Goal: Information Seeking & Learning: Learn about a topic

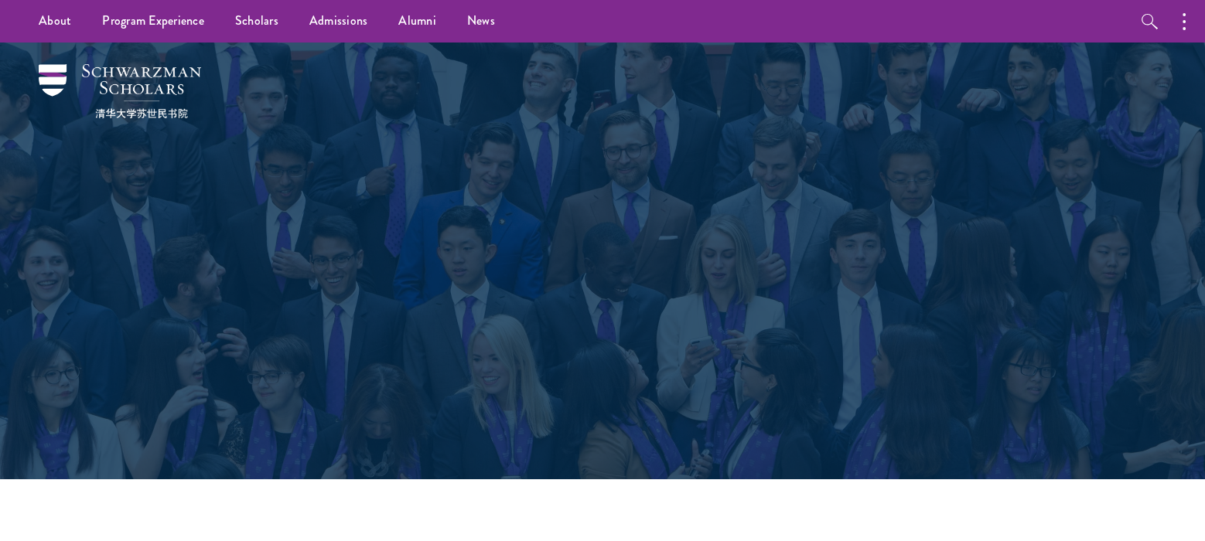
scroll to position [7193, 0]
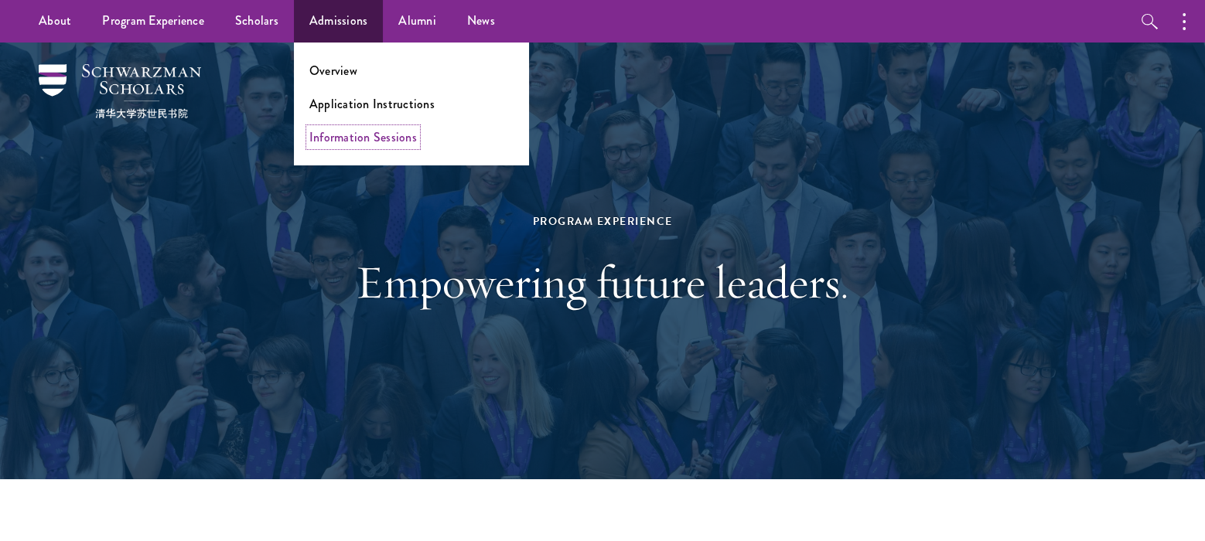
click at [354, 131] on link "Information Sessions" at bounding box center [362, 137] width 107 height 18
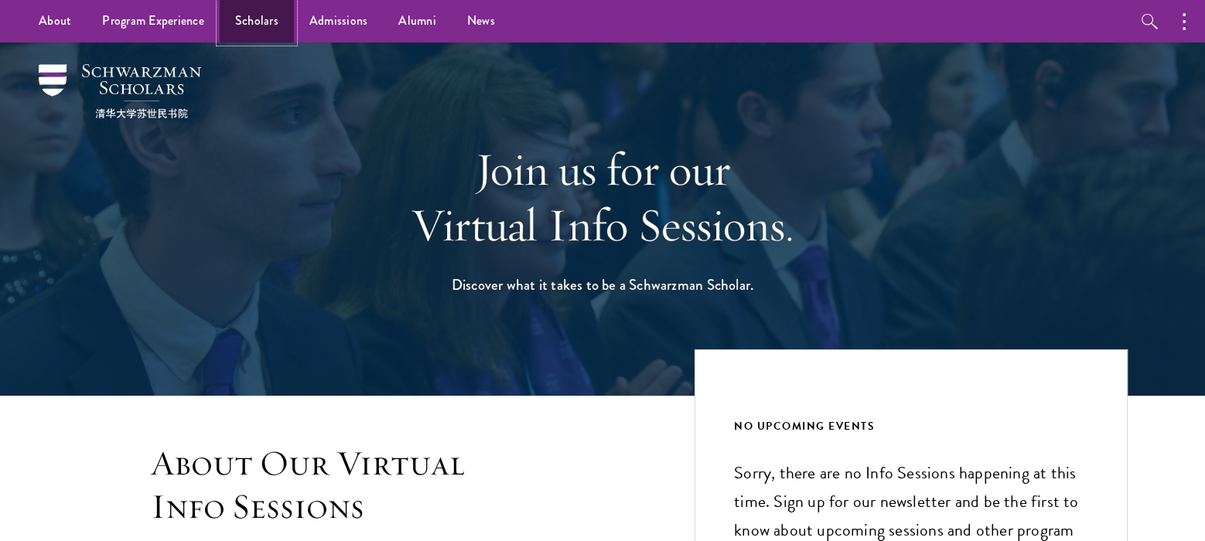
click at [273, 19] on link "Scholars" at bounding box center [257, 21] width 74 height 43
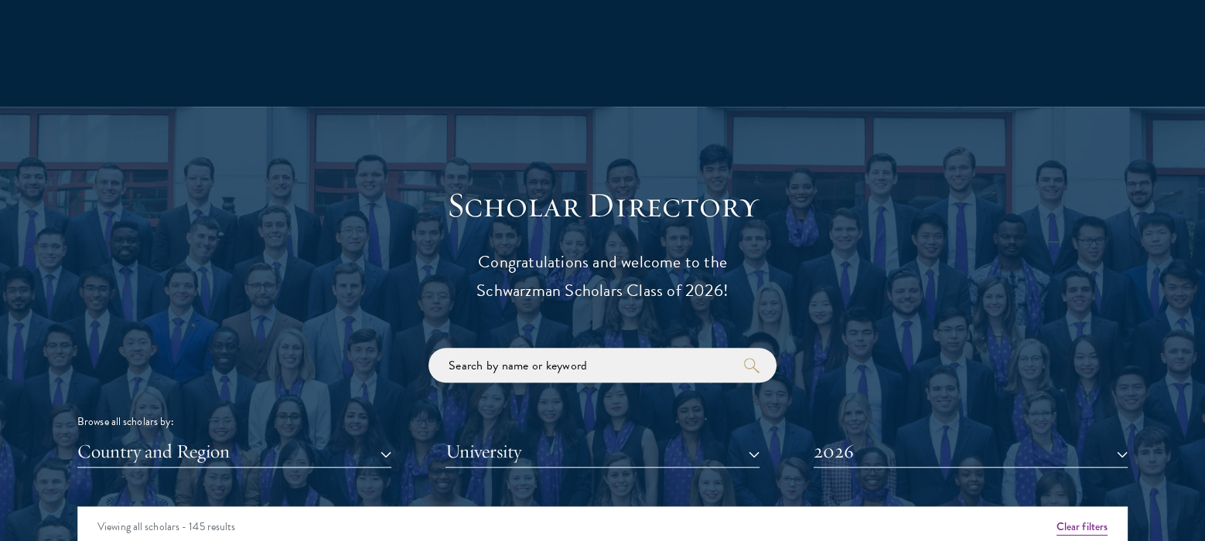
scroll to position [1752, 0]
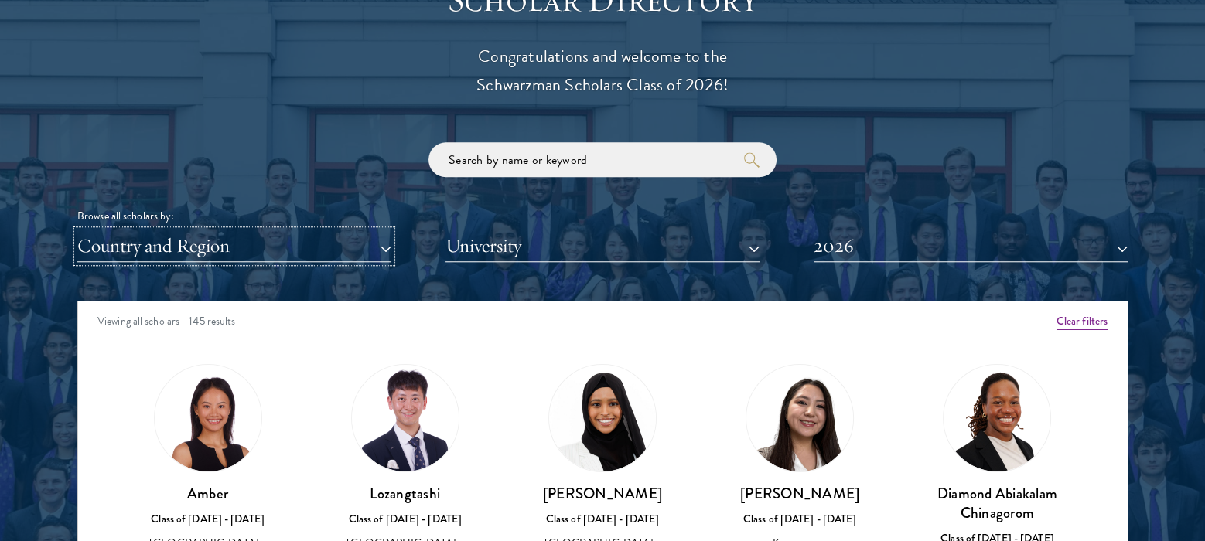
click at [390, 236] on button "Country and Region" at bounding box center [234, 246] width 314 height 32
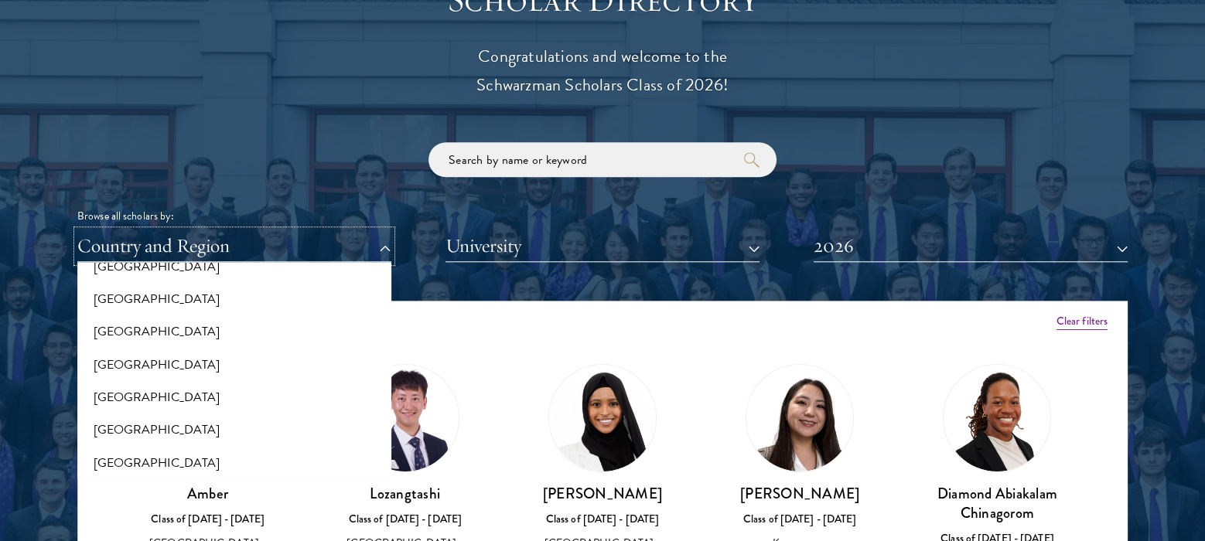
scroll to position [2577, 0]
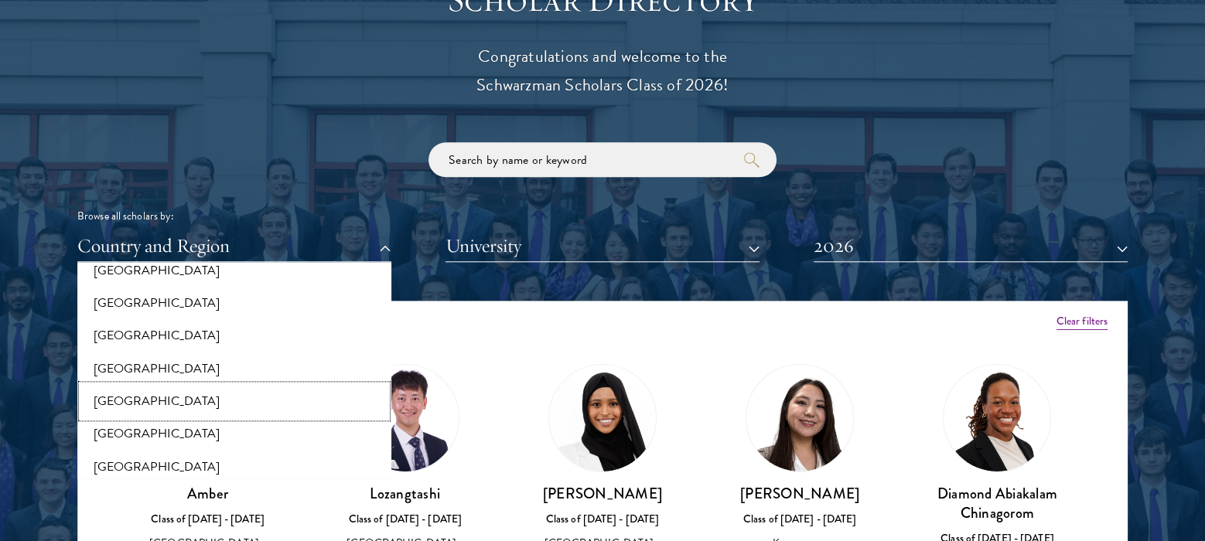
click at [225, 404] on button "[GEOGRAPHIC_DATA]" at bounding box center [234, 401] width 305 height 32
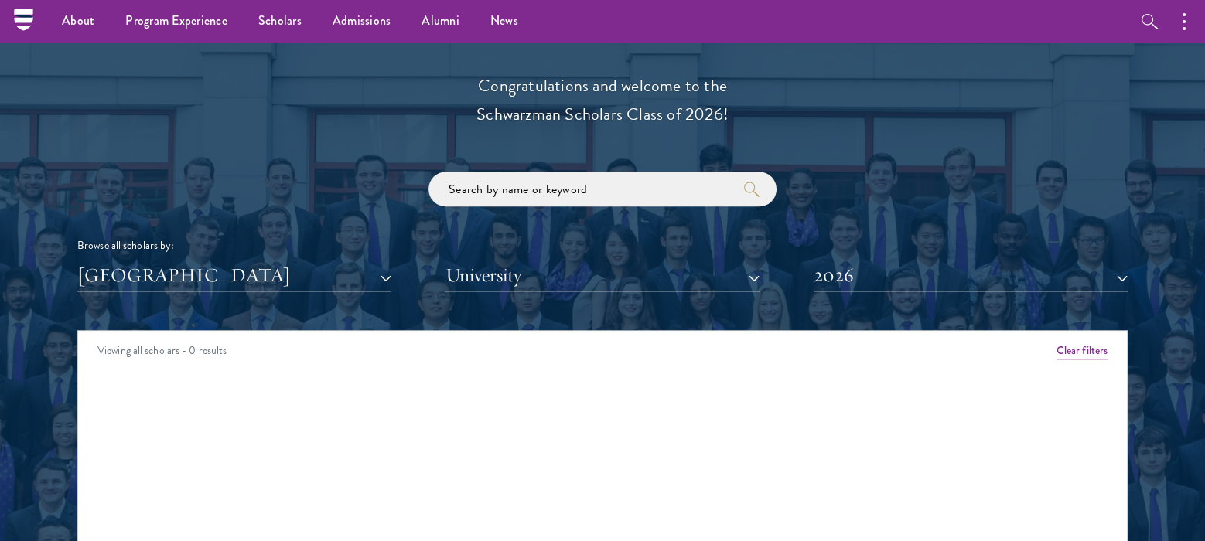
scroll to position [1856, 0]
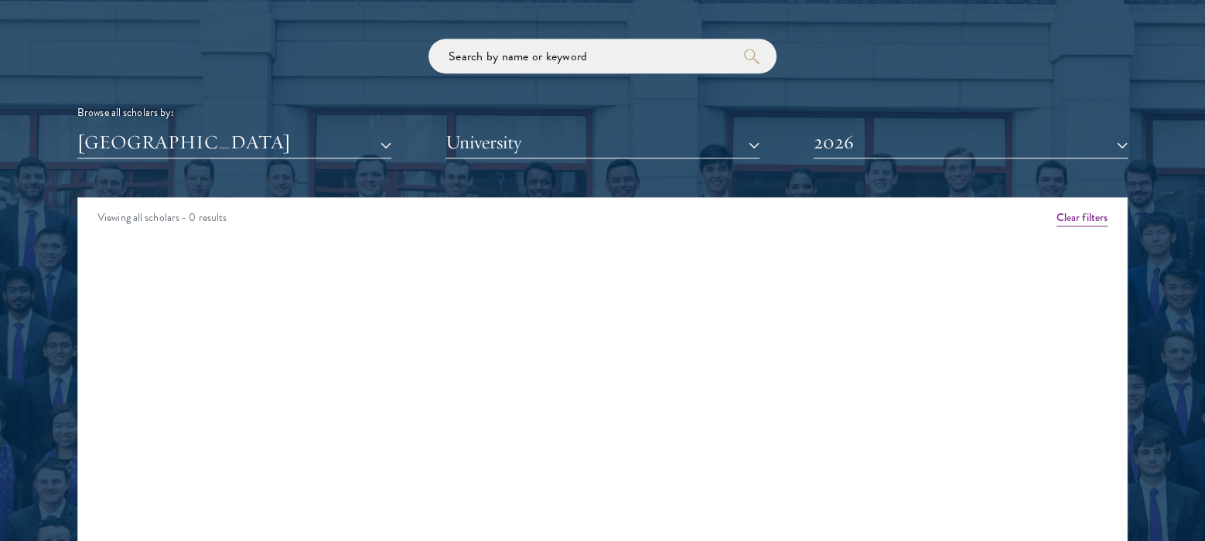
click at [922, 158] on div "Scholar Directory Congratulations and welcome to the Schwarzman Scholars Class …" at bounding box center [602, 268] width 1050 height 786
click at [921, 152] on button "2026" at bounding box center [970, 143] width 314 height 32
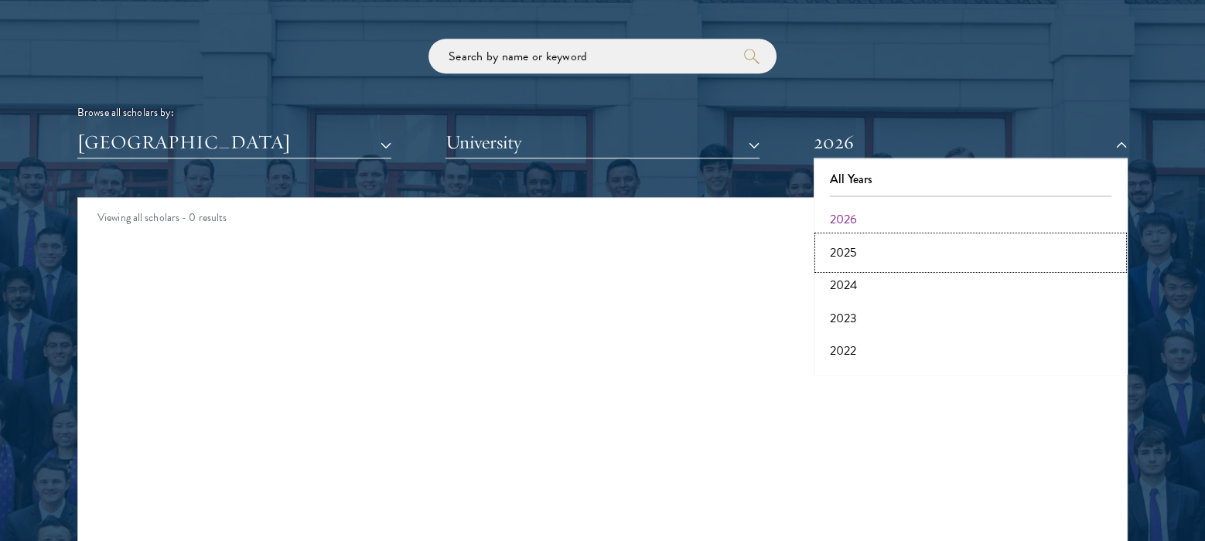
click at [877, 244] on button "2025" at bounding box center [970, 253] width 305 height 32
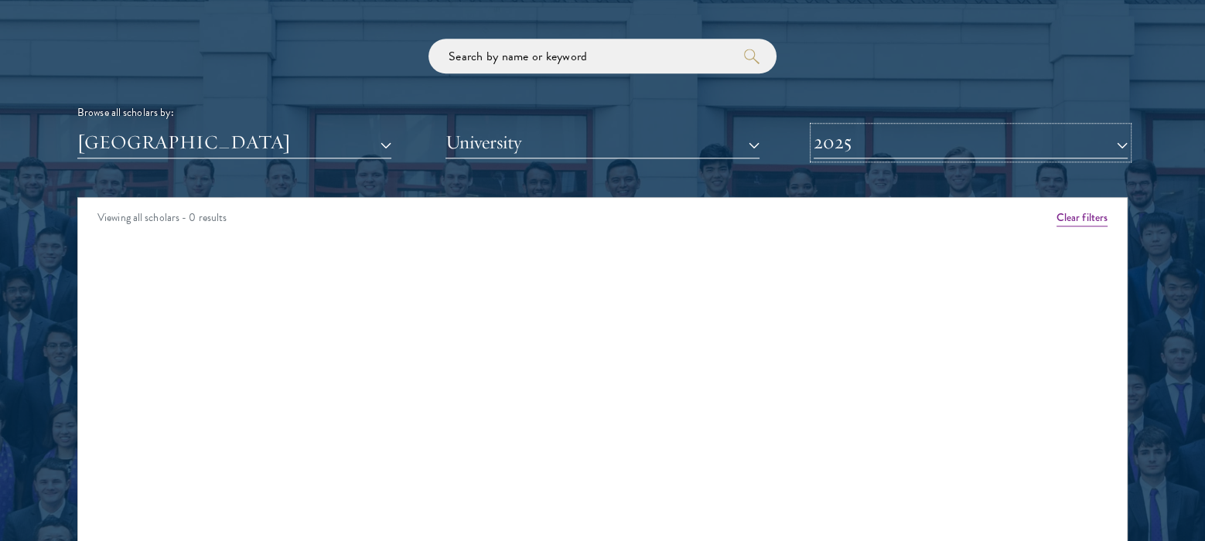
click at [921, 145] on button "2025" at bounding box center [970, 143] width 314 height 32
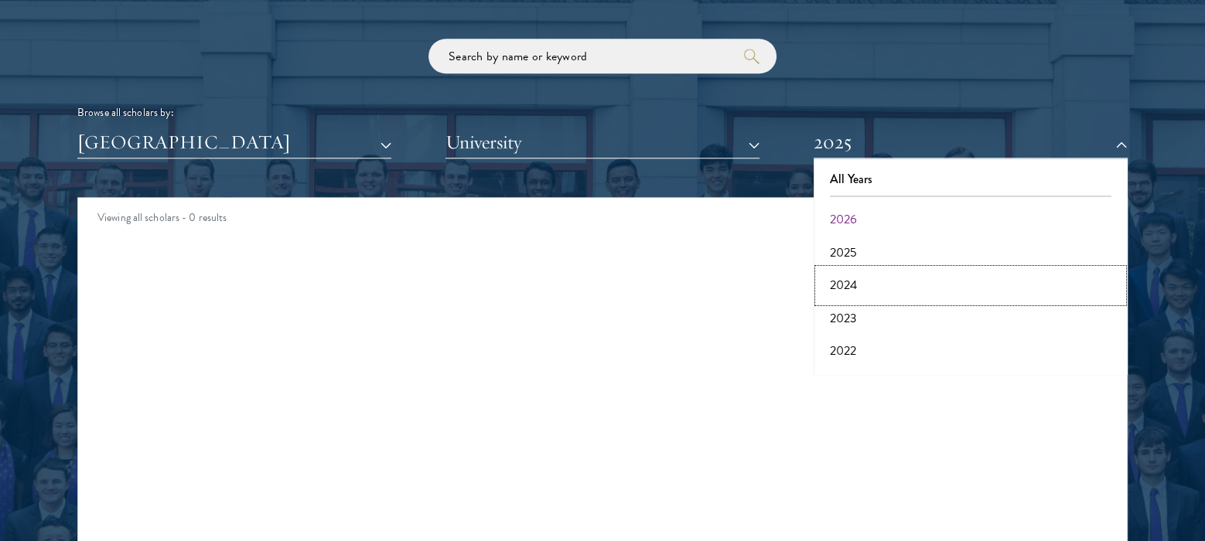
click at [884, 281] on button "2024" at bounding box center [970, 285] width 305 height 32
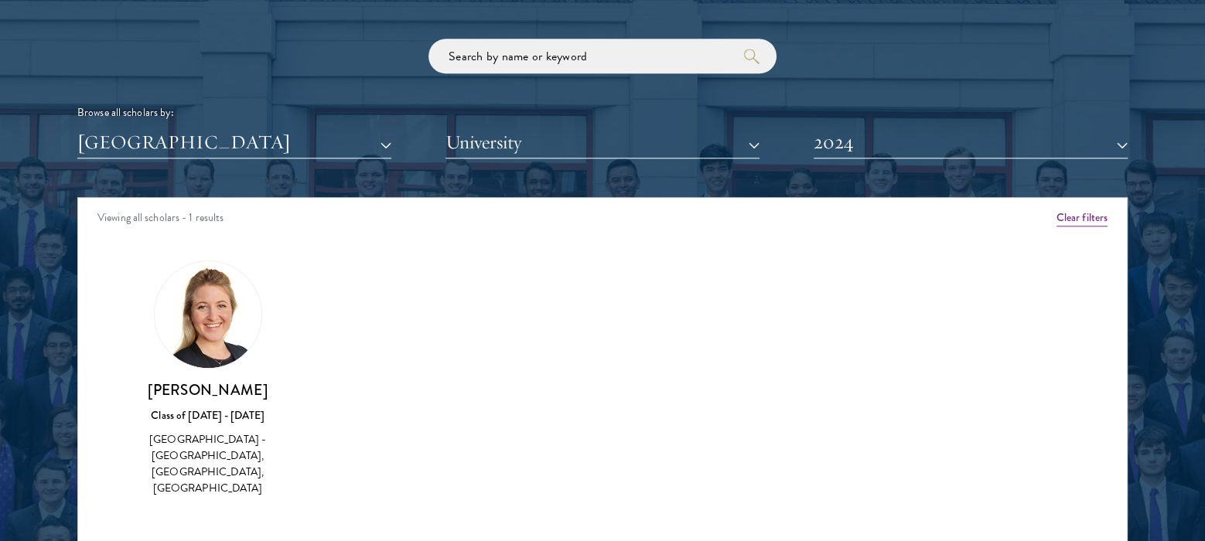
click at [205, 472] on div "South Africa - University of Pretoria, National University of Ireland, Maynooth" at bounding box center [207, 463] width 166 height 65
click at [214, 360] on img at bounding box center [208, 314] width 107 height 107
click at [214, 315] on img at bounding box center [208, 314] width 107 height 107
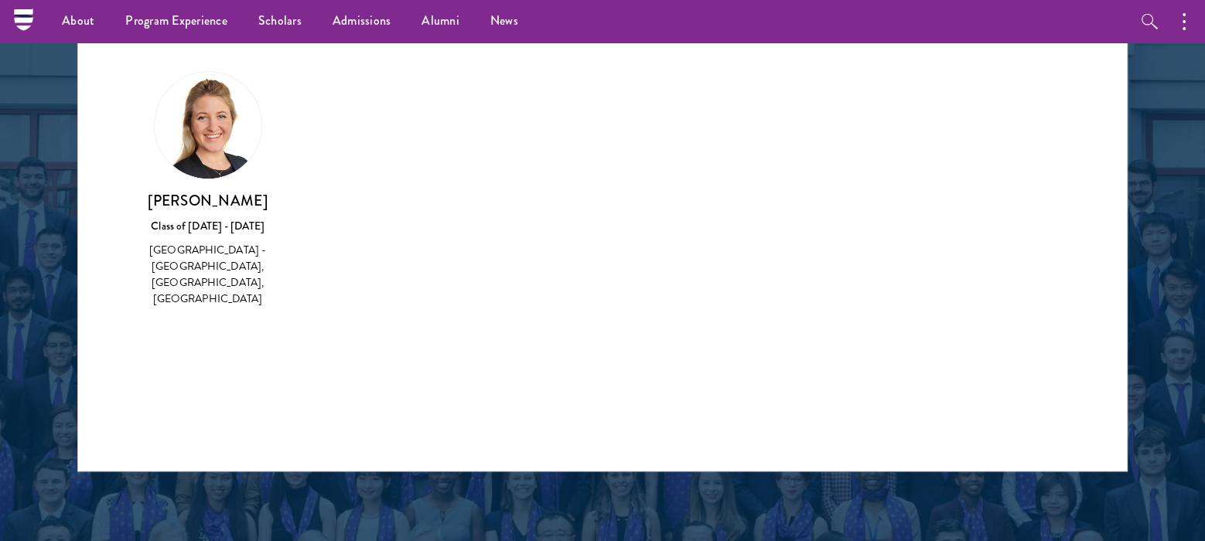
scroll to position [1958, 0]
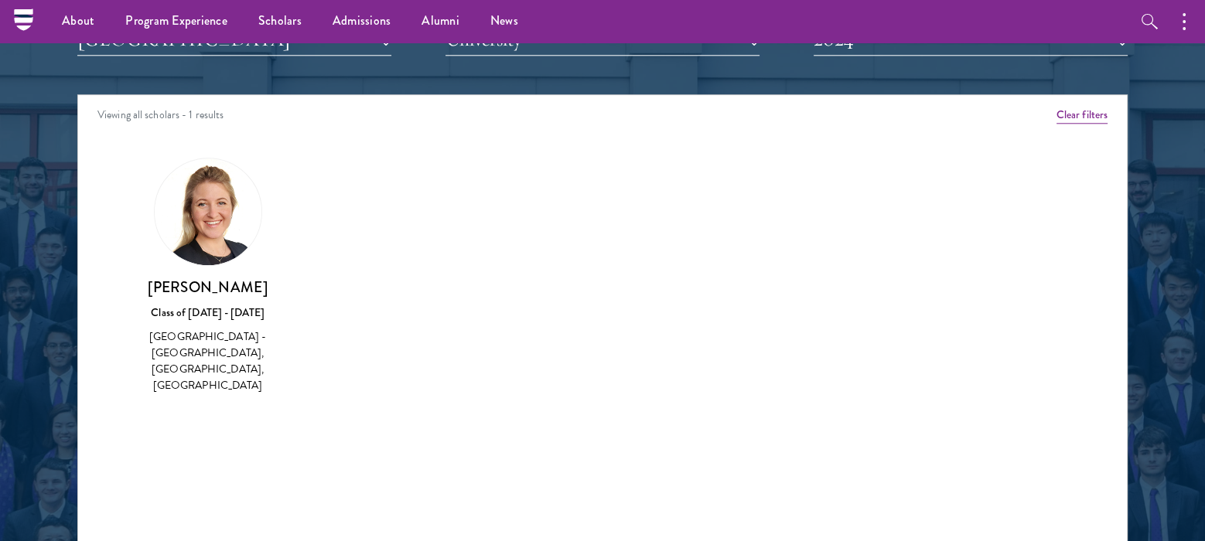
click at [201, 375] on div "South Africa - University of Pretoria, National University of Ireland, Maynooth" at bounding box center [207, 361] width 166 height 65
drag, startPoint x: 203, startPoint y: 368, endPoint x: 206, endPoint y: 355, distance: 13.3
type textarea "rsity of Ireland, May"
click at [206, 355] on div "South Africa - University of Pretoria, National University of Ireland, Maynooth" at bounding box center [207, 361] width 166 height 65
click at [209, 350] on div "South Africa - University of Pretoria, National University of Ireland, Maynooth" at bounding box center [207, 361] width 166 height 65
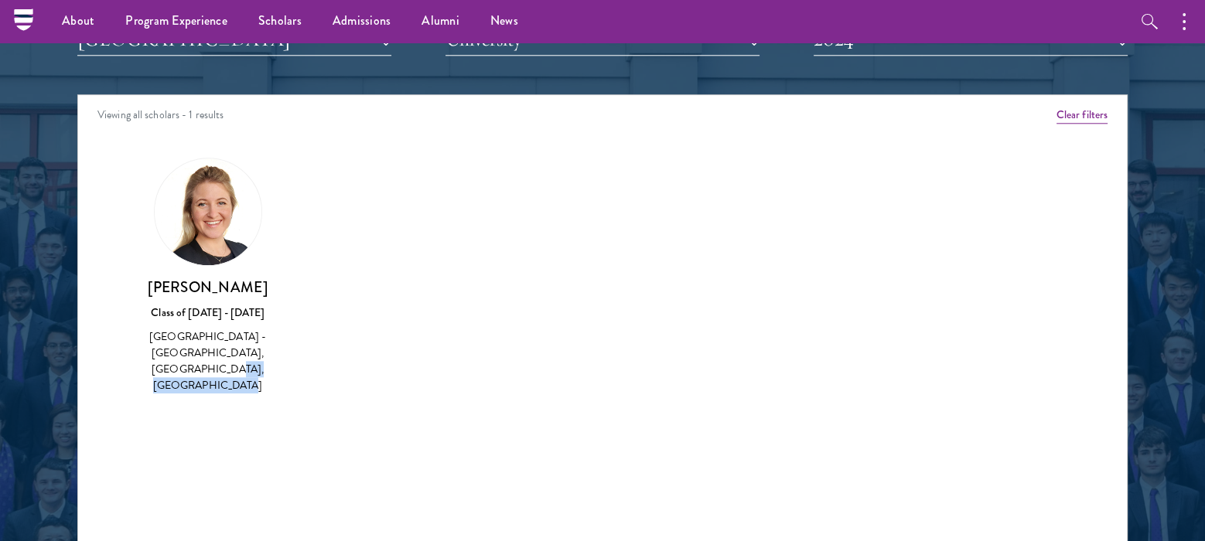
click at [210, 344] on div "South Africa - University of Pretoria, National University of Ireland, Maynooth" at bounding box center [207, 361] width 166 height 65
click at [210, 317] on div "Class of 2023 - 2024" at bounding box center [207, 313] width 166 height 16
click at [197, 239] on img at bounding box center [208, 211] width 107 height 107
click at [199, 193] on img at bounding box center [208, 211] width 107 height 107
drag, startPoint x: 204, startPoint y: 244, endPoint x: 171, endPoint y: 335, distance: 96.4
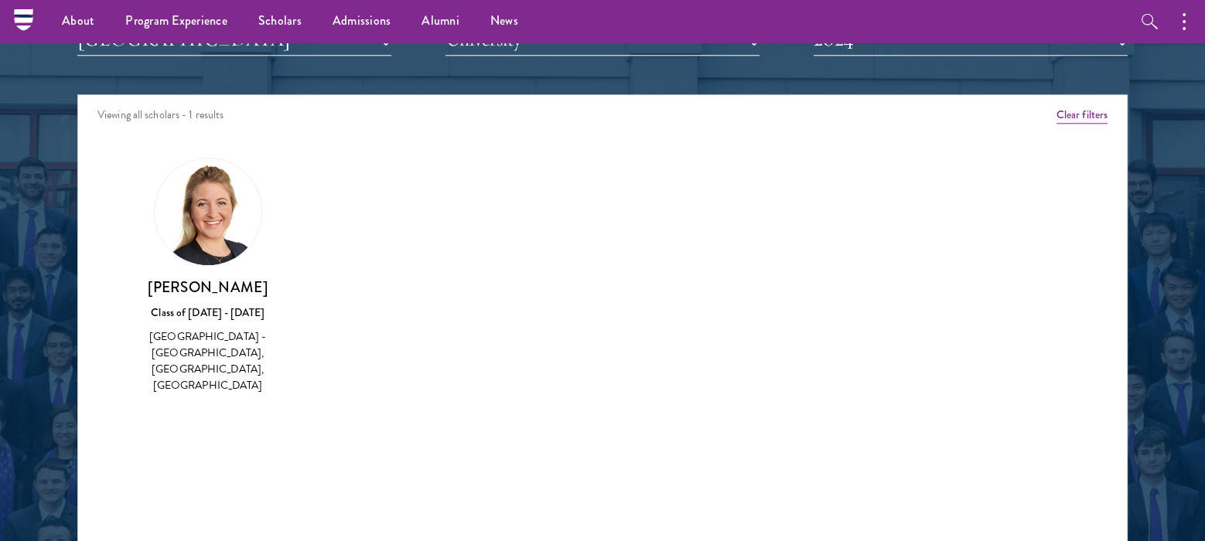
click at [171, 335] on div "South Africa - University of Pretoria, National University of Ireland, Maynooth" at bounding box center [207, 361] width 166 height 65
click at [176, 296] on h3 "Courtney Gehle" at bounding box center [207, 287] width 166 height 19
click at [177, 302] on div "Courtney Gehle Class of 2023 - 2024 South Africa - University of Pretoria, Nati…" at bounding box center [207, 337] width 166 height 118
click at [186, 336] on div "South Africa - University of Pretoria, National University of Ireland, Maynooth" at bounding box center [207, 361] width 166 height 65
click at [191, 374] on div "South Africa - University of Pretoria, National University of Ireland, Maynooth" at bounding box center [207, 361] width 166 height 65
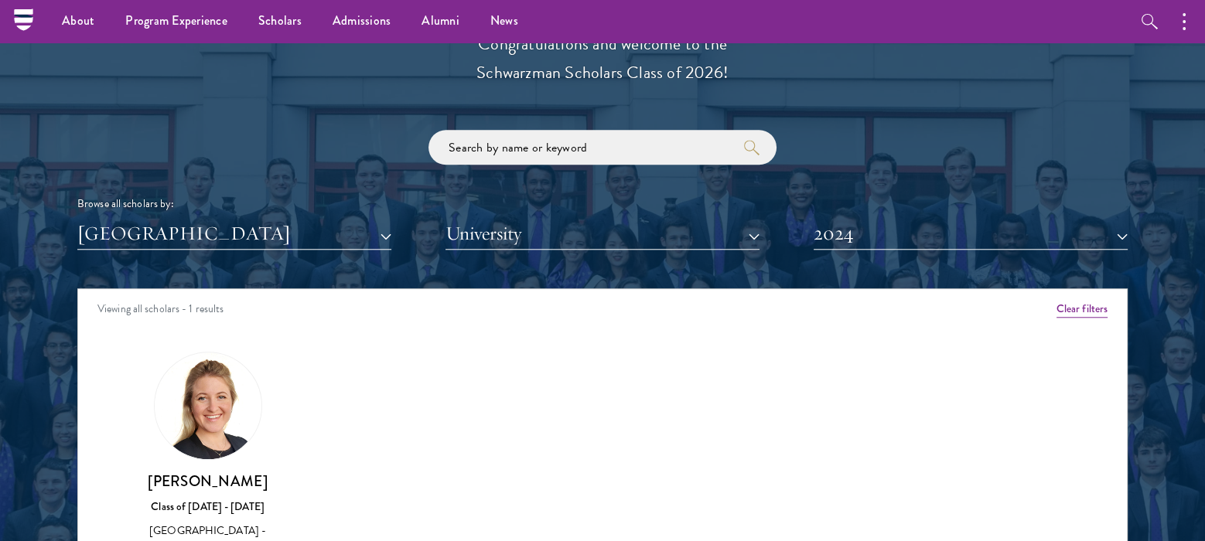
scroll to position [1752, 0]
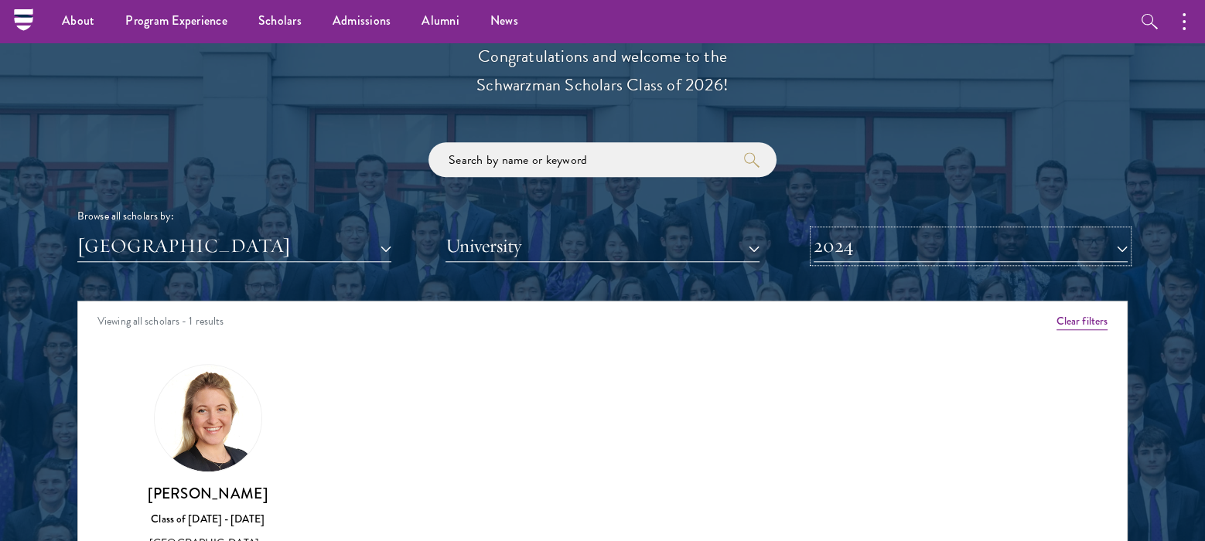
click at [967, 236] on button "2024" at bounding box center [970, 246] width 314 height 32
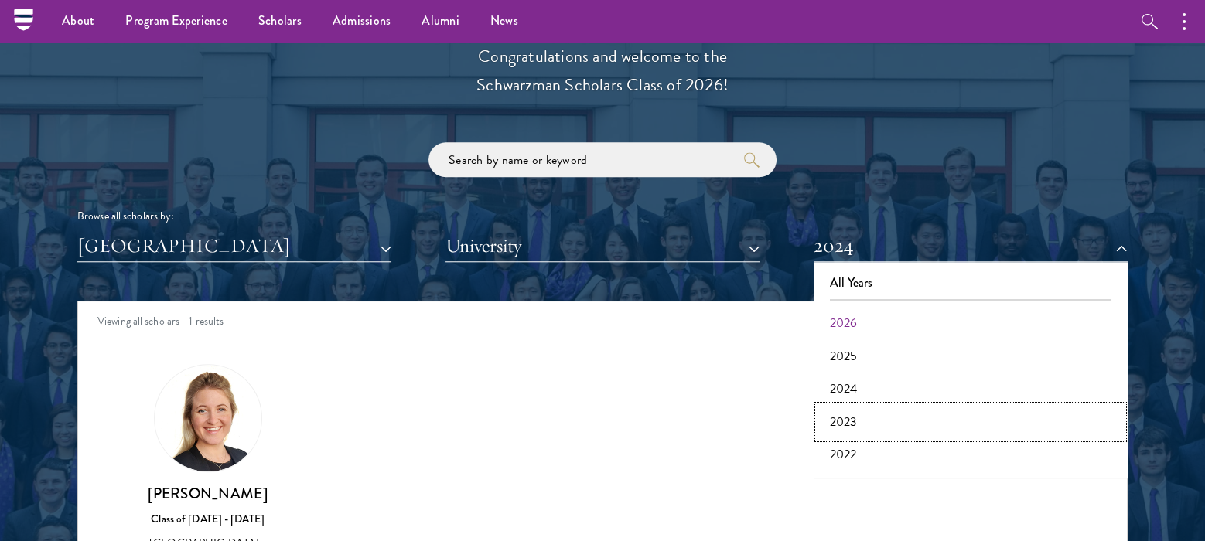
click at [869, 417] on button "2023" at bounding box center [970, 422] width 305 height 32
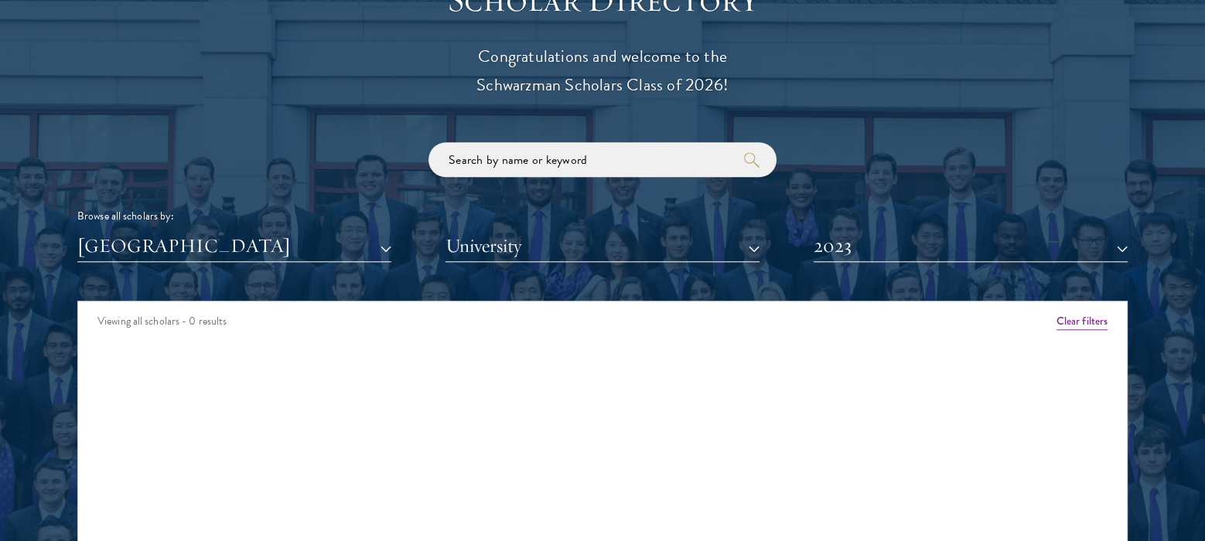
scroll to position [1958, 0]
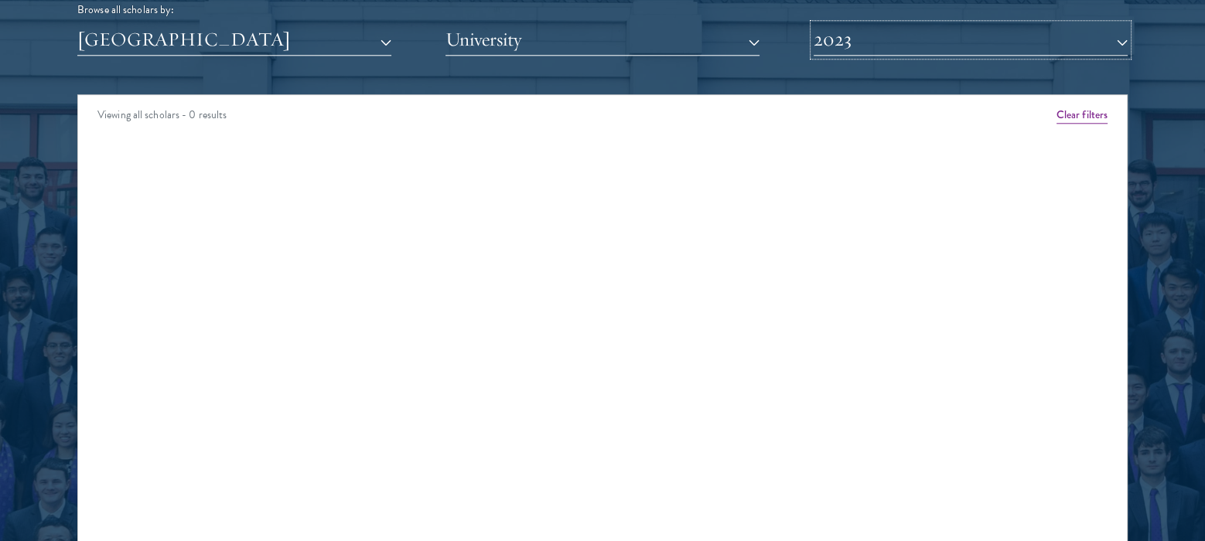
click at [965, 45] on button "2023" at bounding box center [970, 40] width 314 height 32
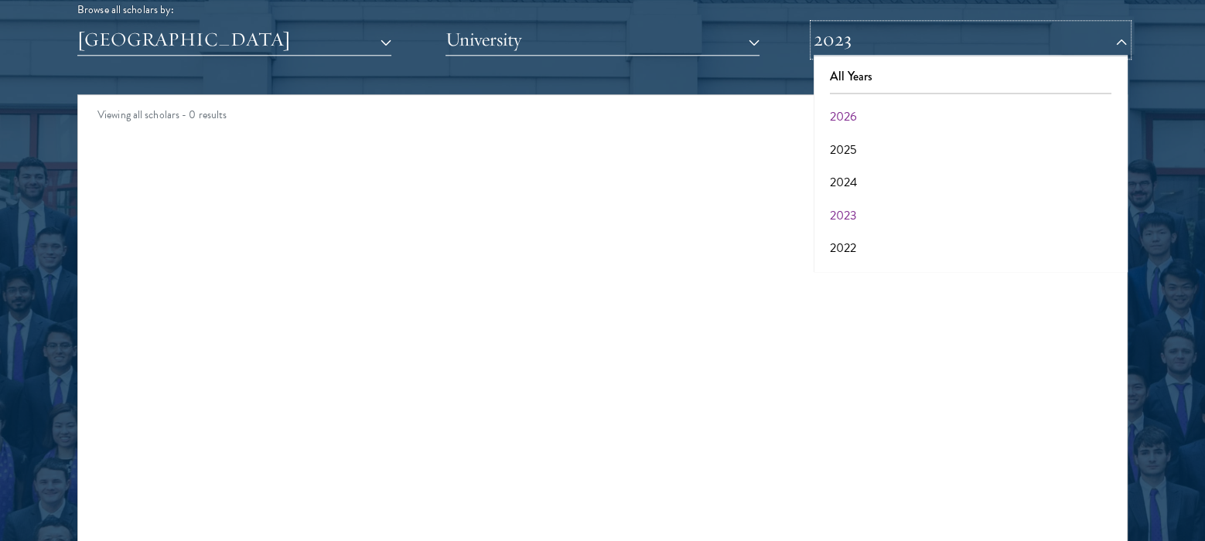
scroll to position [103, 0]
click at [873, 143] on button "2022" at bounding box center [970, 145] width 305 height 32
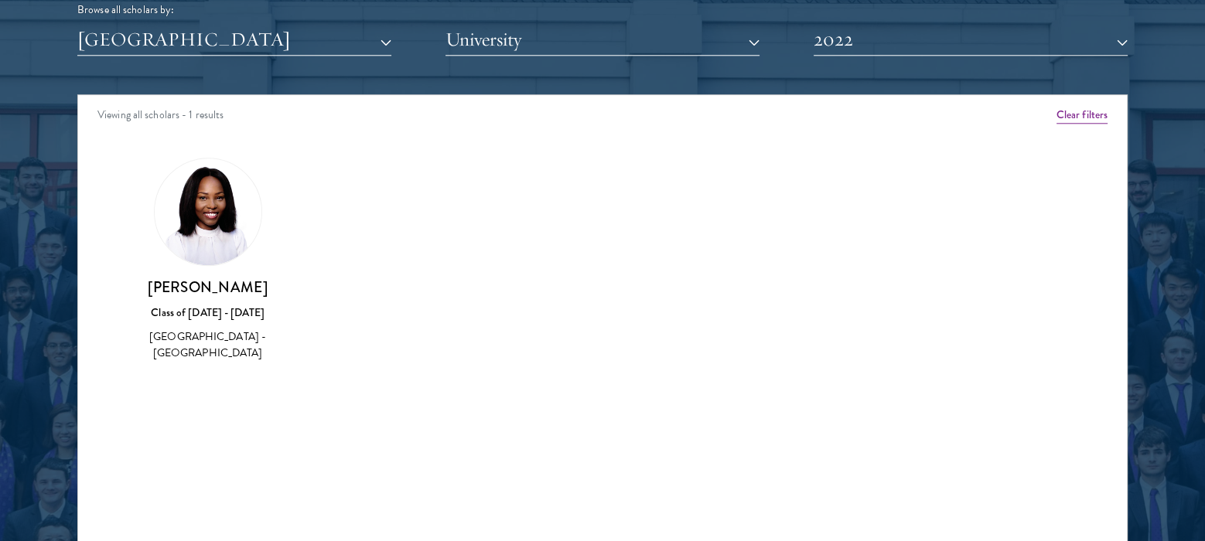
click at [196, 340] on div "South Africa - University of the Free State" at bounding box center [207, 345] width 166 height 32
click at [201, 235] on img at bounding box center [208, 211] width 107 height 107
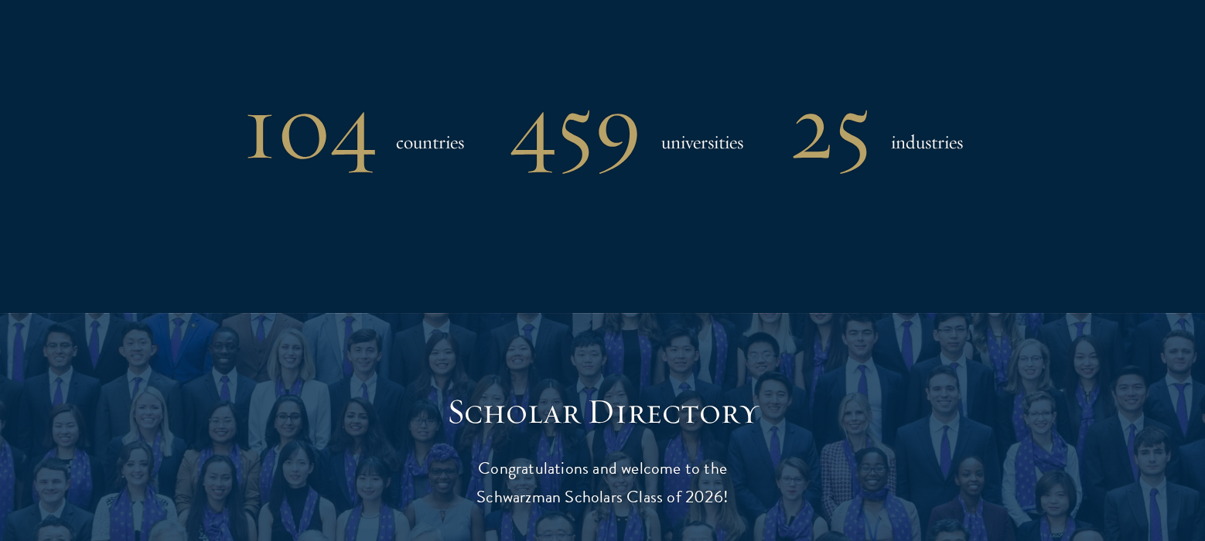
scroll to position [1546, 0]
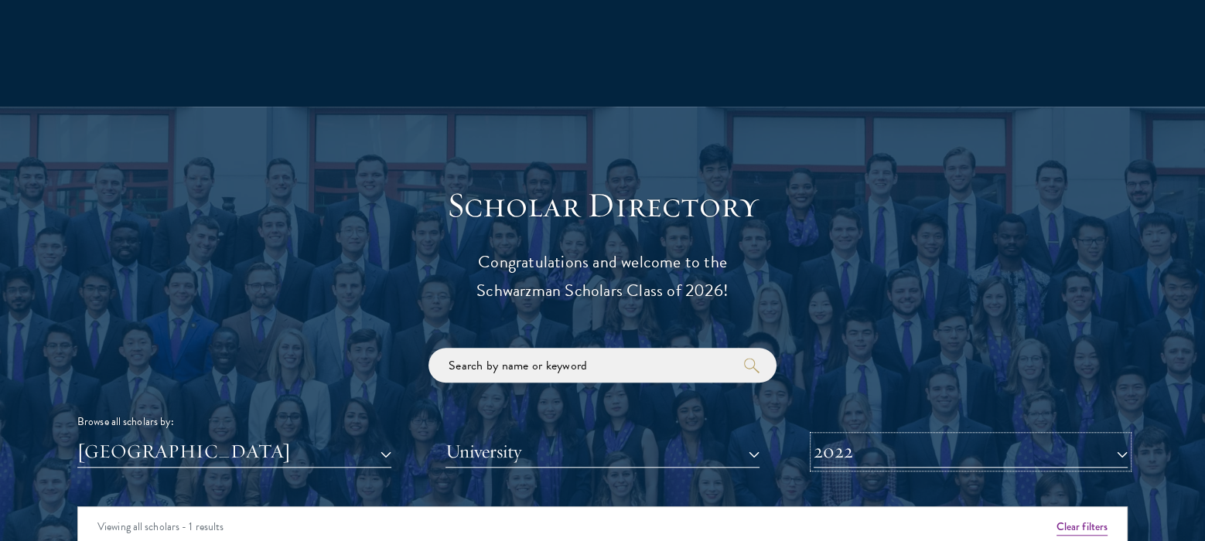
click at [982, 453] on button "2022" at bounding box center [970, 452] width 314 height 32
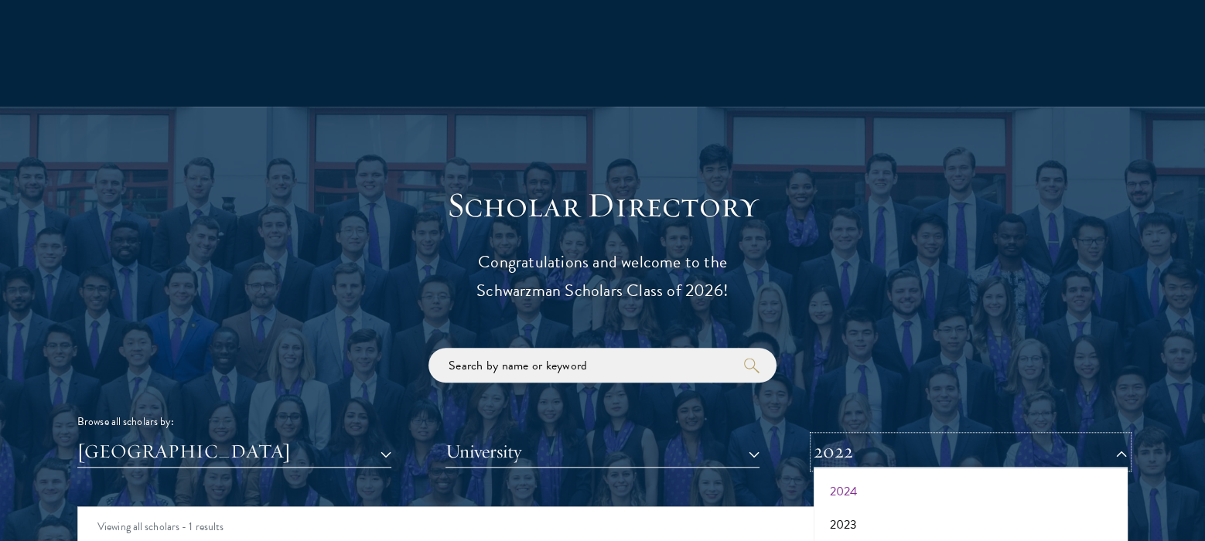
scroll to position [0, 0]
click at [874, 523] on button "2026" at bounding box center [970, 529] width 305 height 32
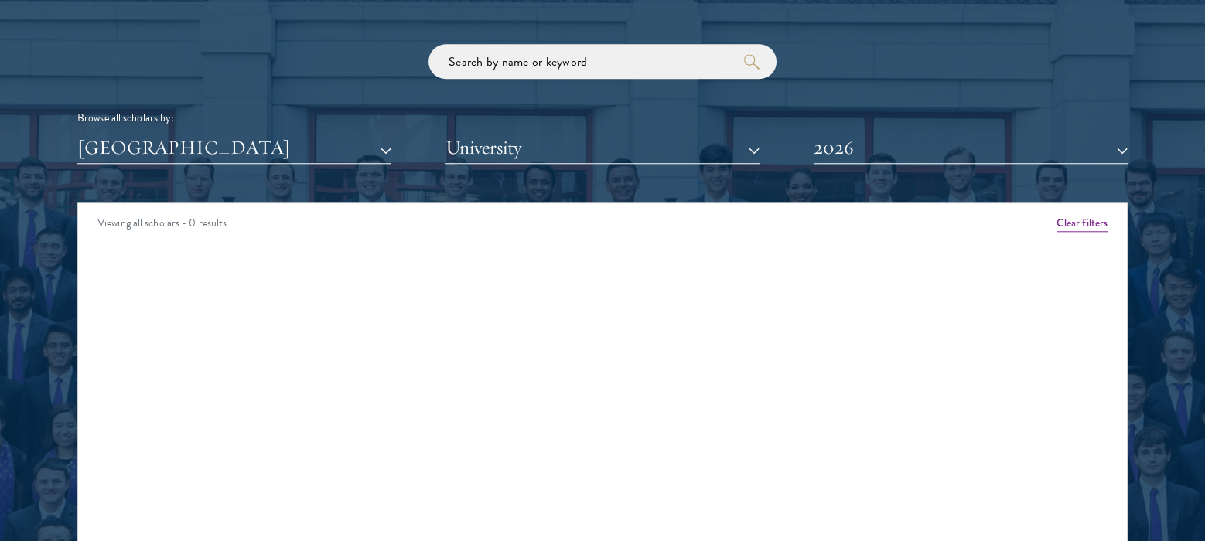
scroll to position [1856, 0]
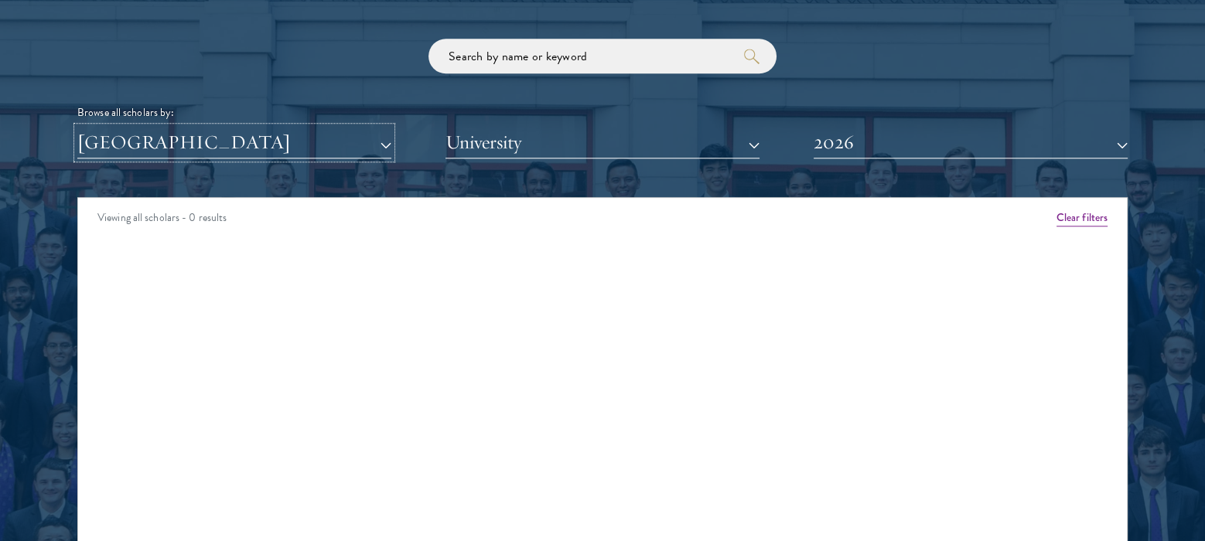
click at [343, 134] on button "[GEOGRAPHIC_DATA]" at bounding box center [234, 143] width 314 height 32
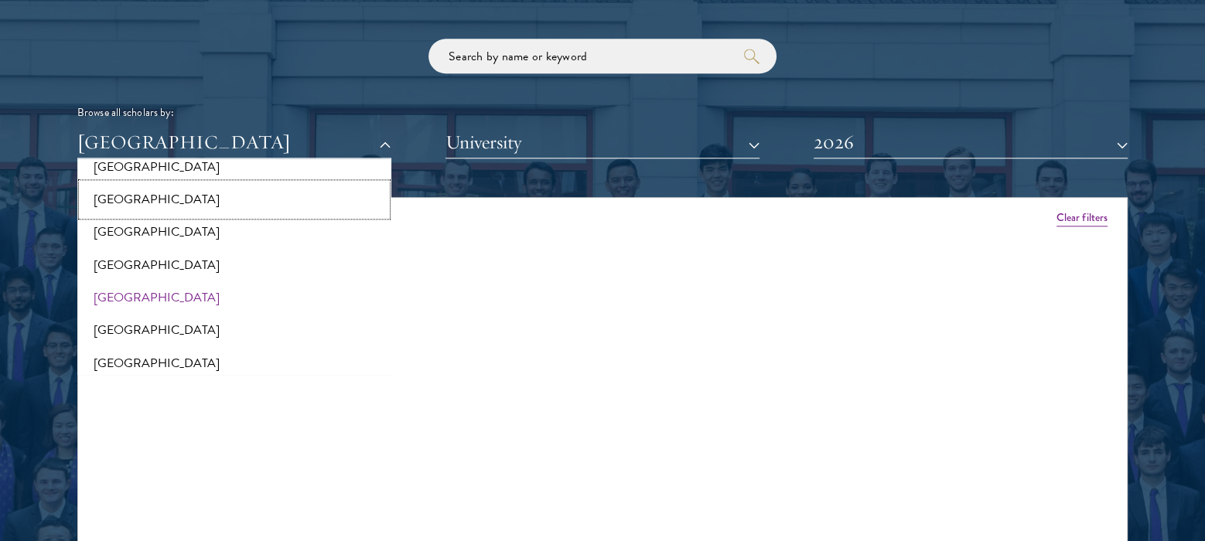
click at [280, 206] on button "[GEOGRAPHIC_DATA]" at bounding box center [234, 199] width 305 height 32
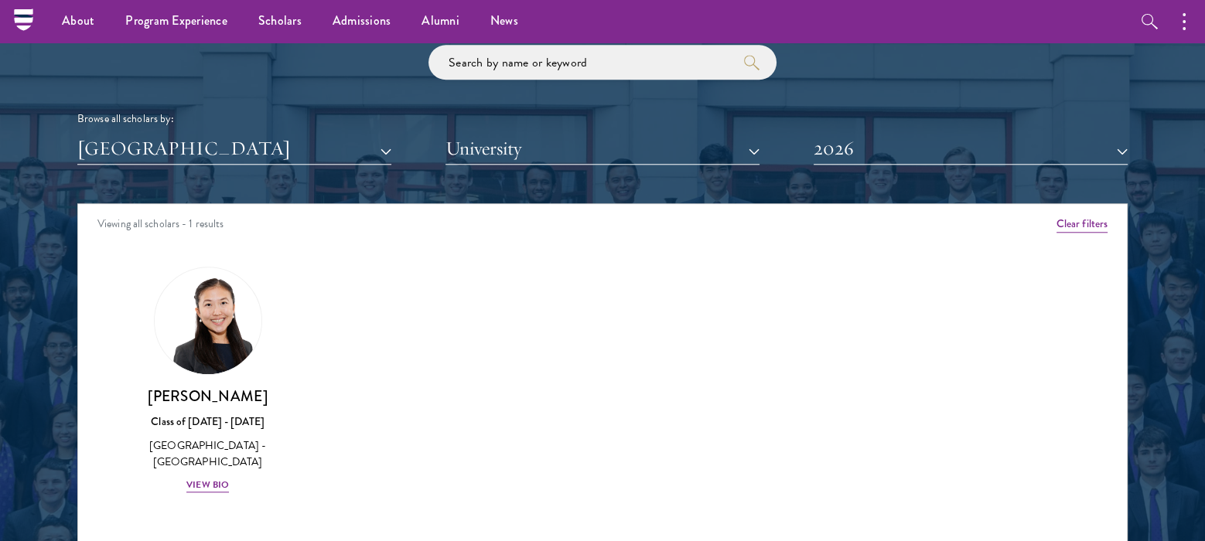
scroll to position [1752, 0]
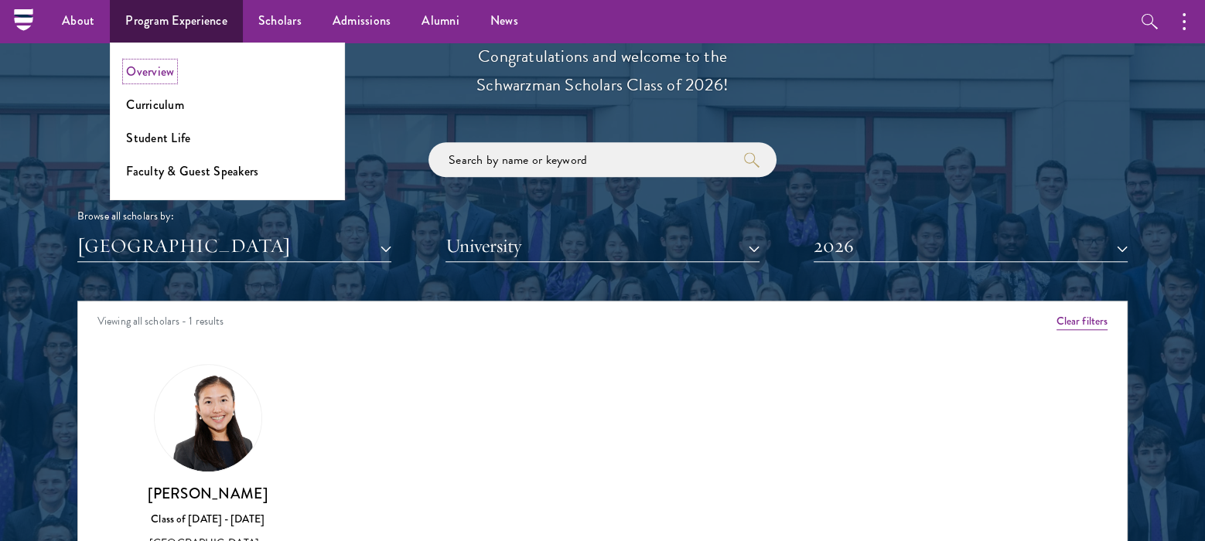
click at [164, 79] on link "Overview" at bounding box center [150, 72] width 48 height 18
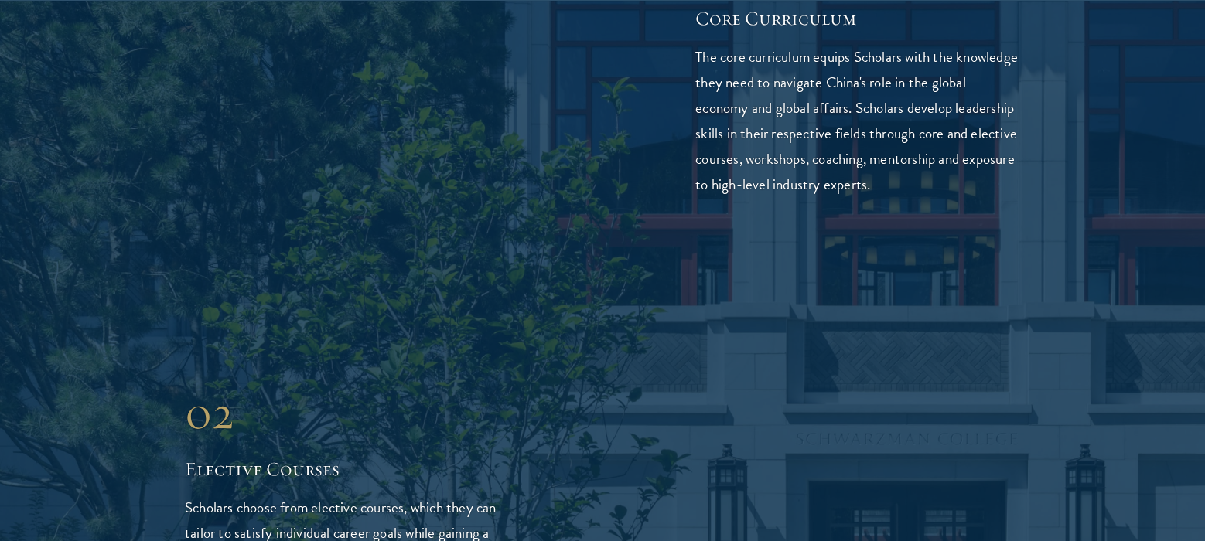
scroll to position [2783, 0]
